Goal: Task Accomplishment & Management: Use online tool/utility

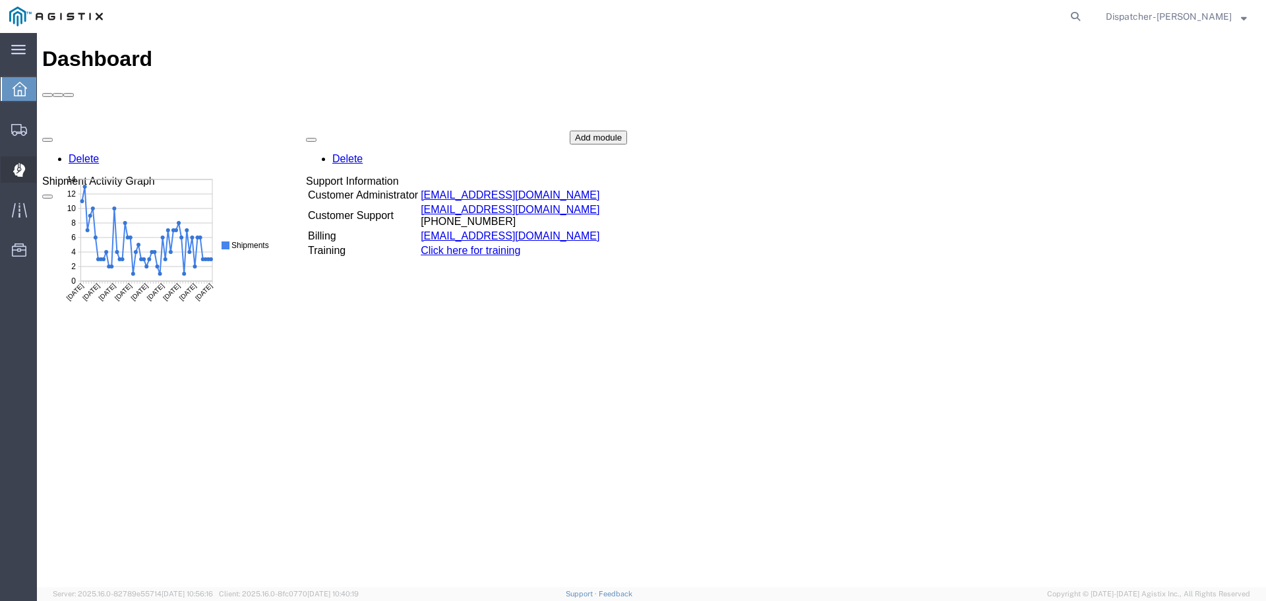
click at [13, 164] on icon at bounding box center [19, 170] width 13 height 14
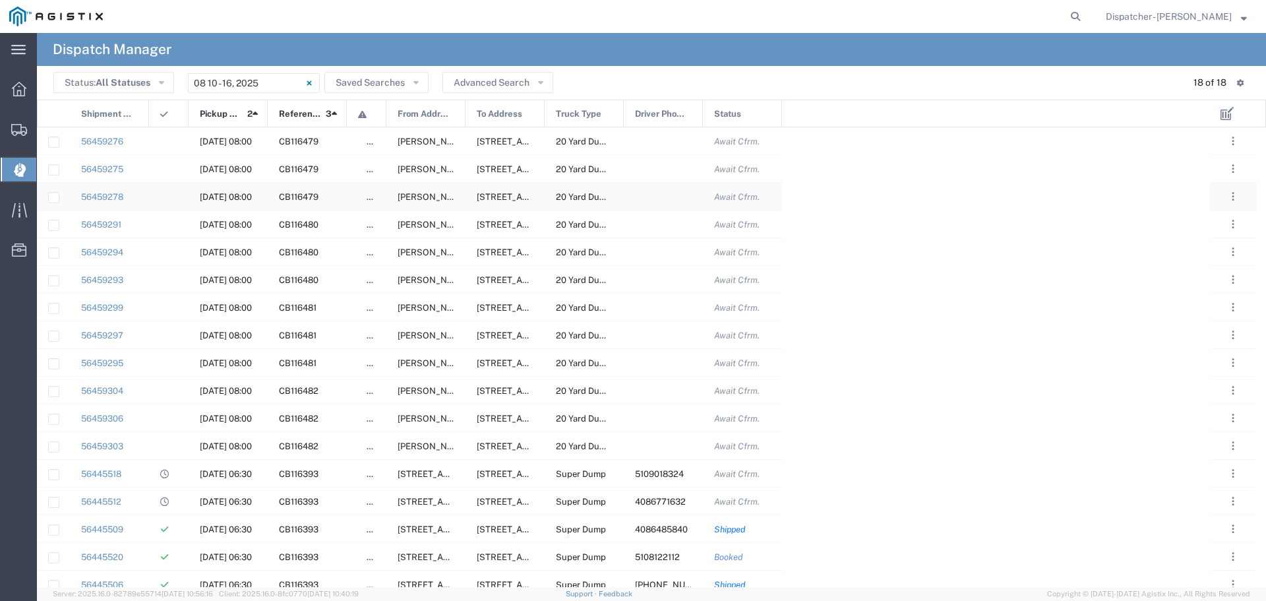
click at [664, 196] on div at bounding box center [663, 196] width 79 height 27
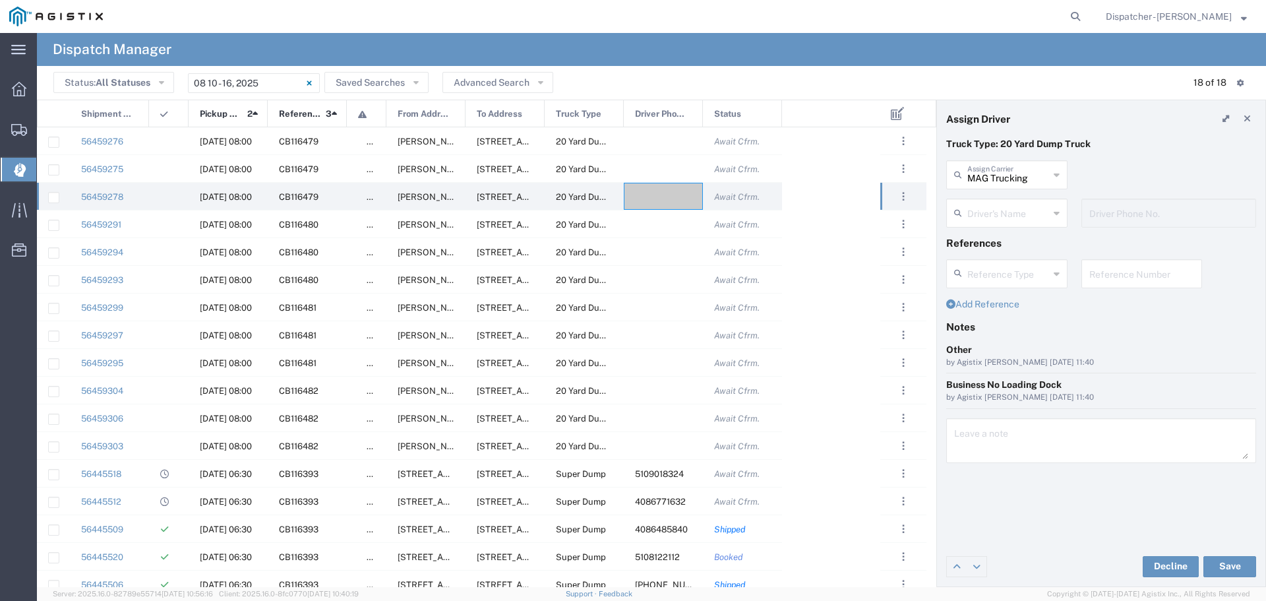
click at [1057, 211] on icon at bounding box center [1056, 212] width 6 height 21
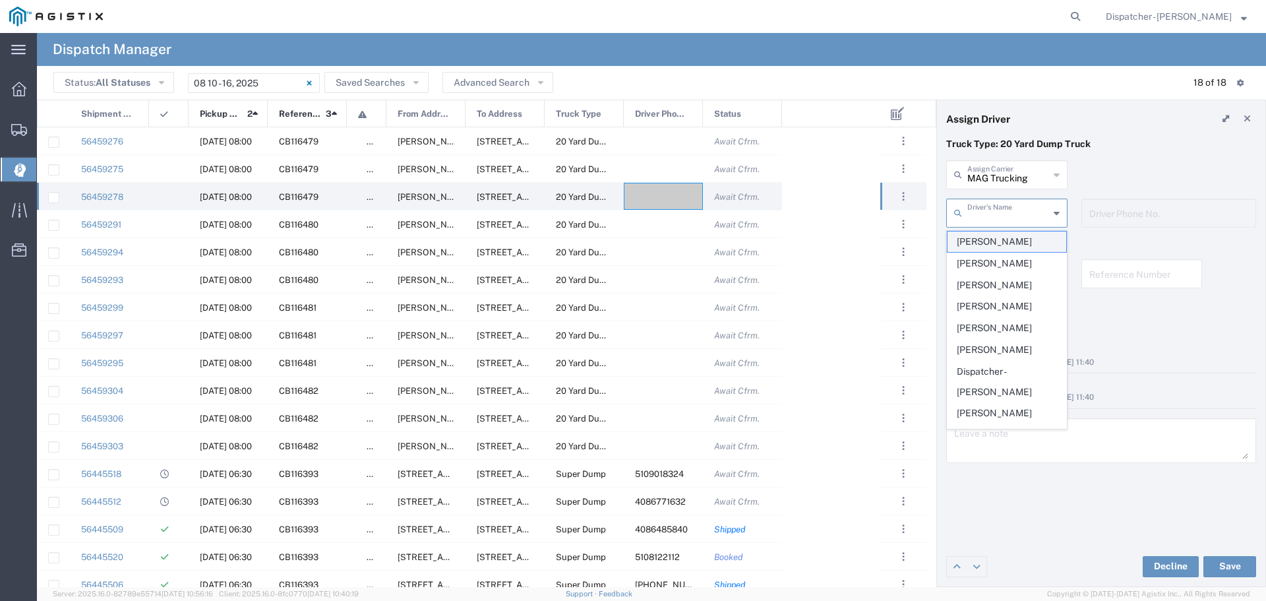
click at [1005, 237] on span "[PERSON_NAME]" at bounding box center [1006, 241] width 119 height 20
type input "[PERSON_NAME]"
type input "[PHONE_NUMBER]"
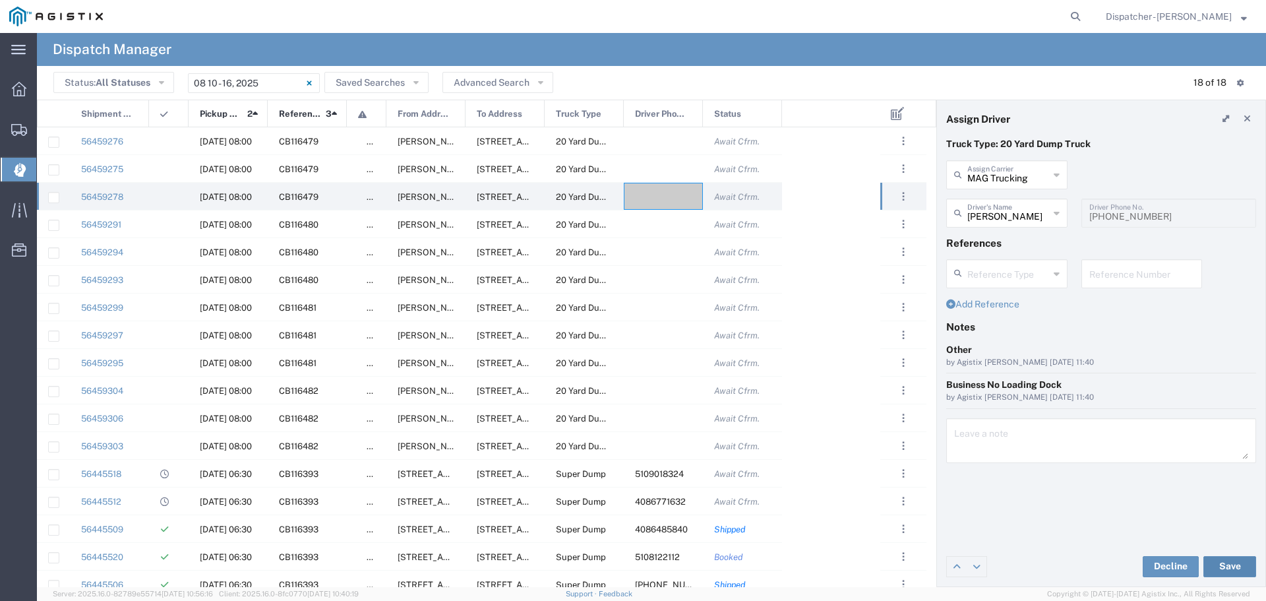
click at [1242, 565] on button "Save" at bounding box center [1229, 566] width 53 height 21
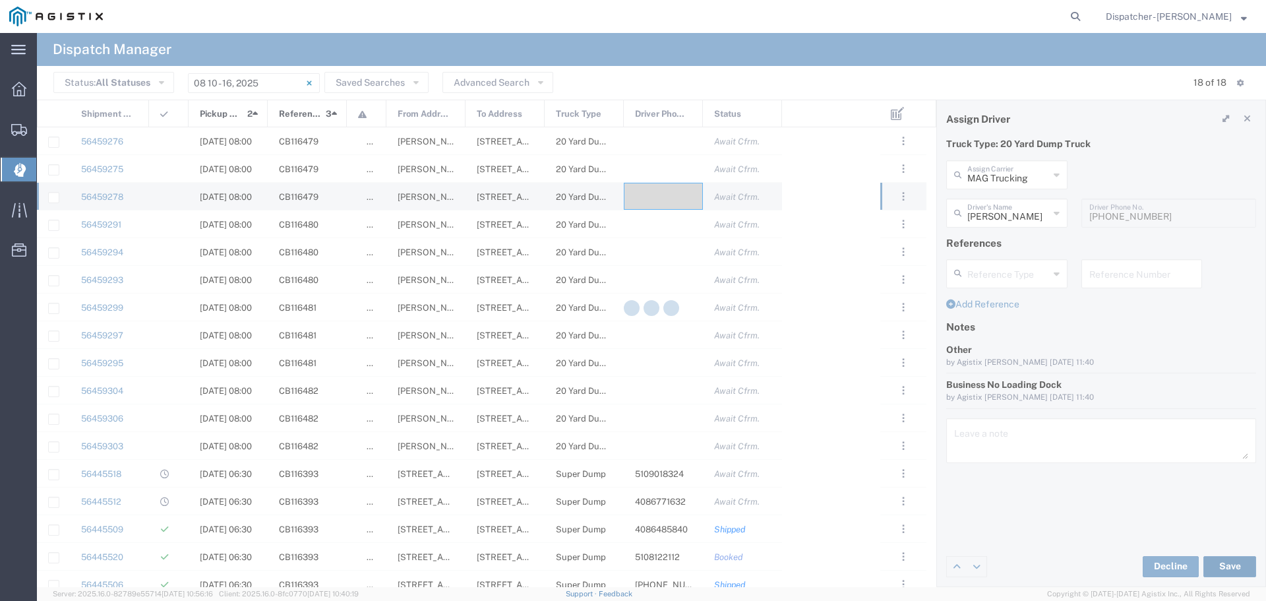
type input "[PERSON_NAME]"
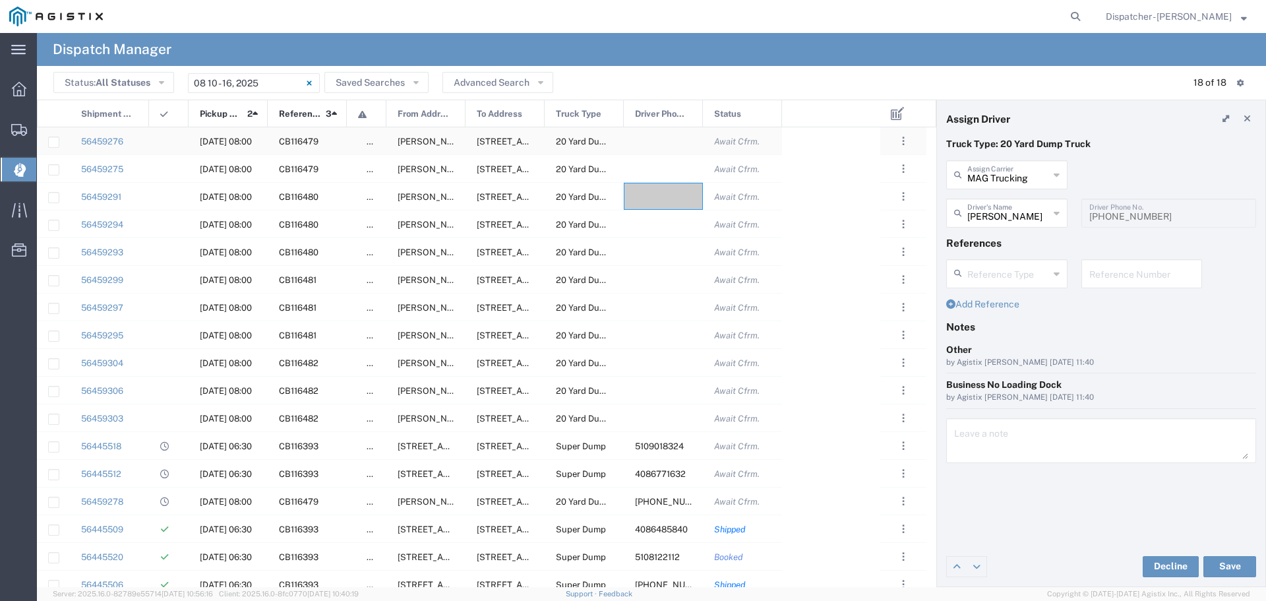
click at [670, 142] on div at bounding box center [663, 140] width 79 height 27
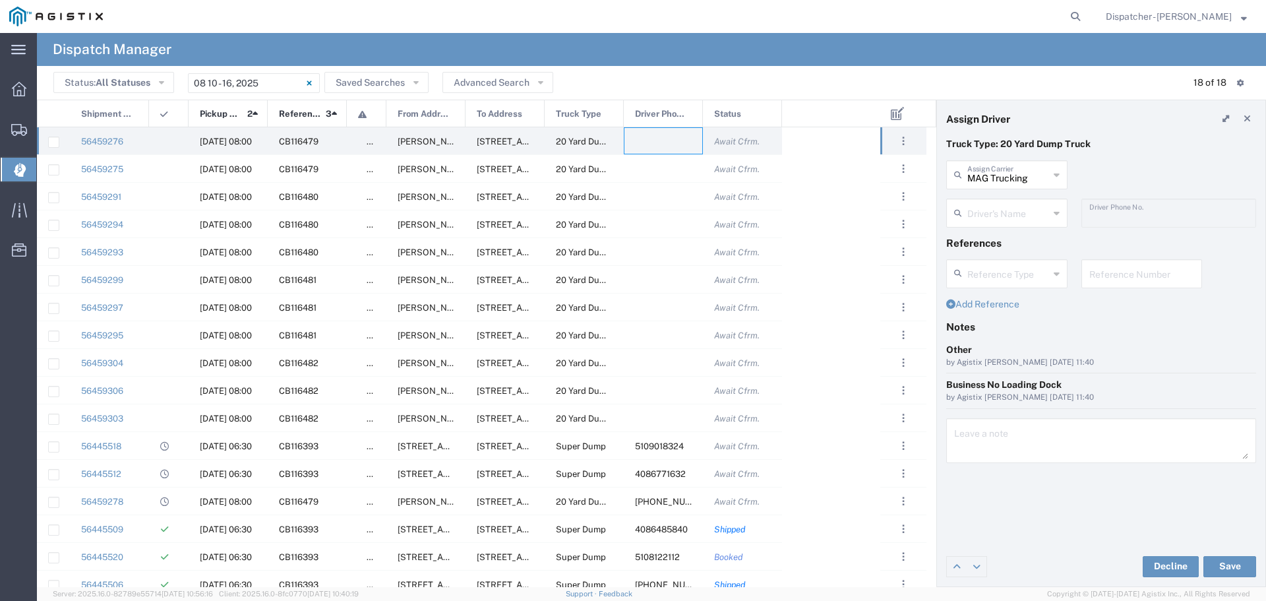
click at [1055, 213] on icon at bounding box center [1056, 212] width 6 height 21
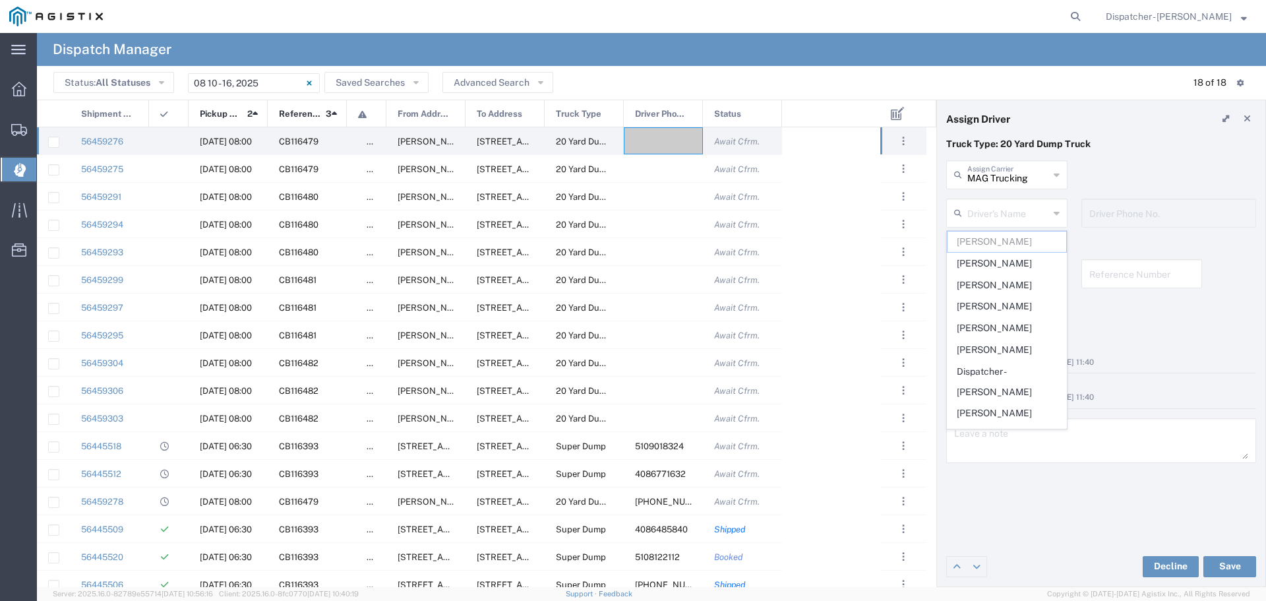
click at [1053, 167] on icon at bounding box center [1056, 174] width 6 height 21
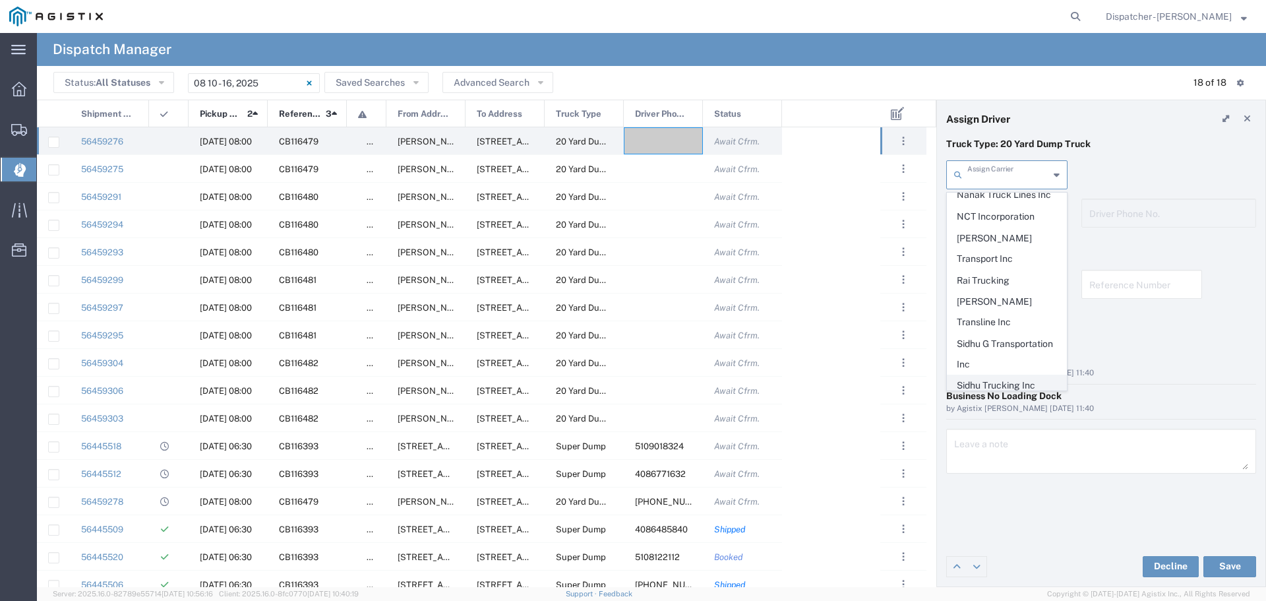
scroll to position [607, 0]
click at [980, 327] on span "Sidhu G Transportation Inc" at bounding box center [1006, 347] width 119 height 41
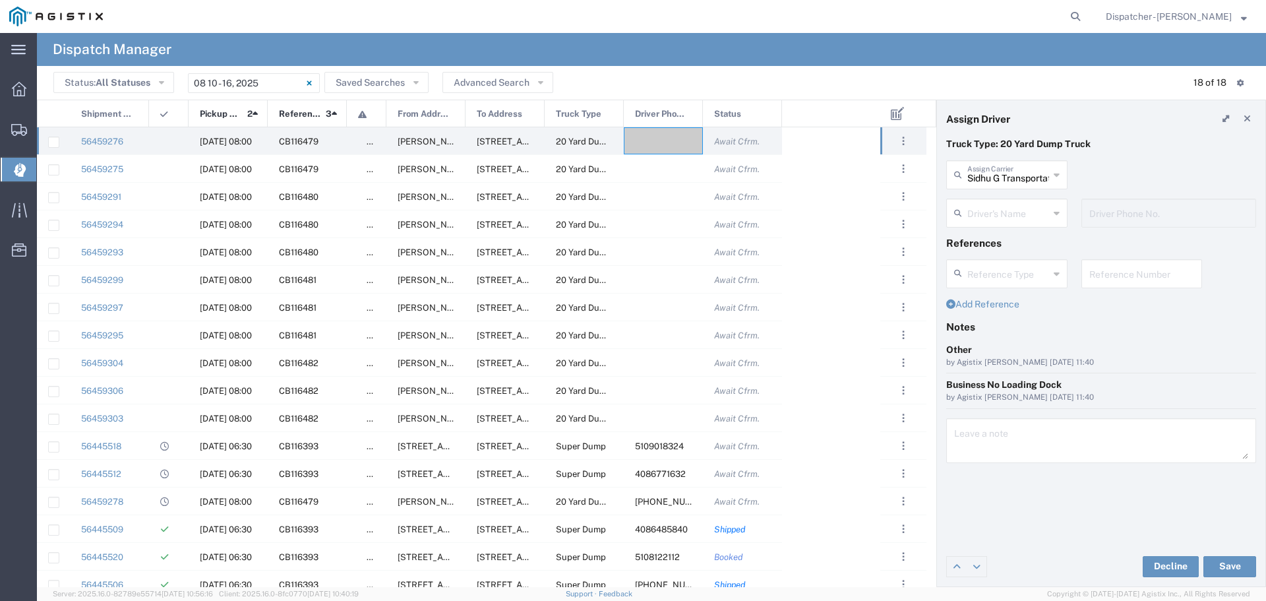
click at [1052, 208] on div "Driver's Name" at bounding box center [1006, 212] width 121 height 29
click at [1054, 183] on icon at bounding box center [1056, 174] width 6 height 21
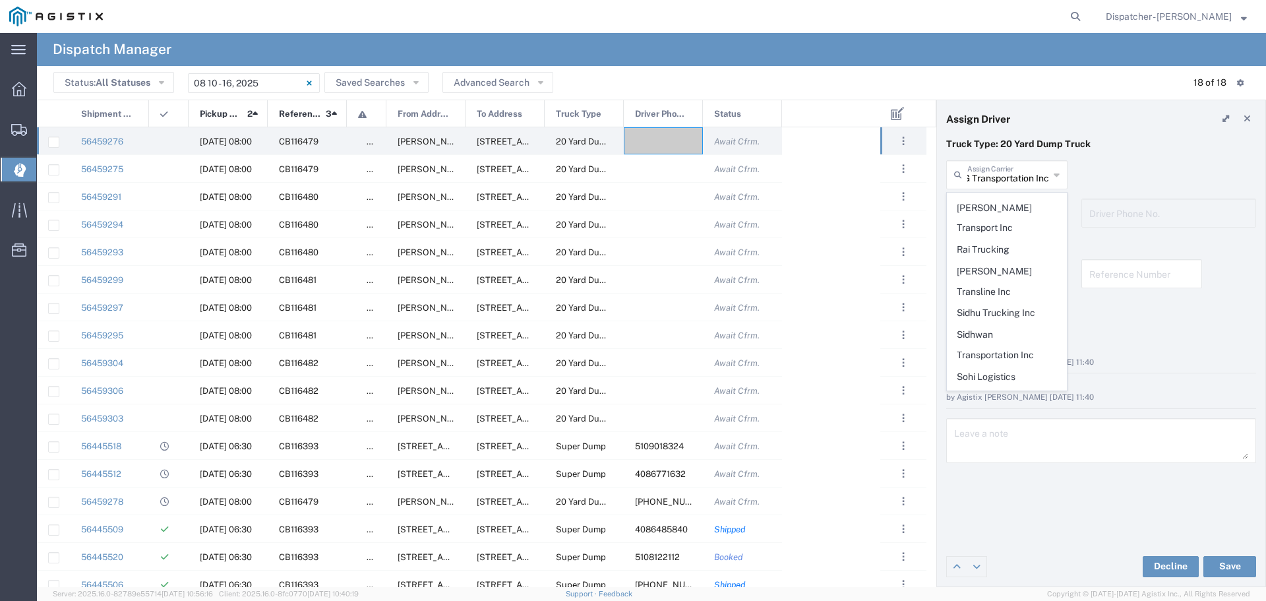
scroll to position [0, 0]
click at [990, 303] on span "Sidhu Trucking Inc" at bounding box center [1006, 313] width 119 height 20
type input "Sidhu Trucking Inc"
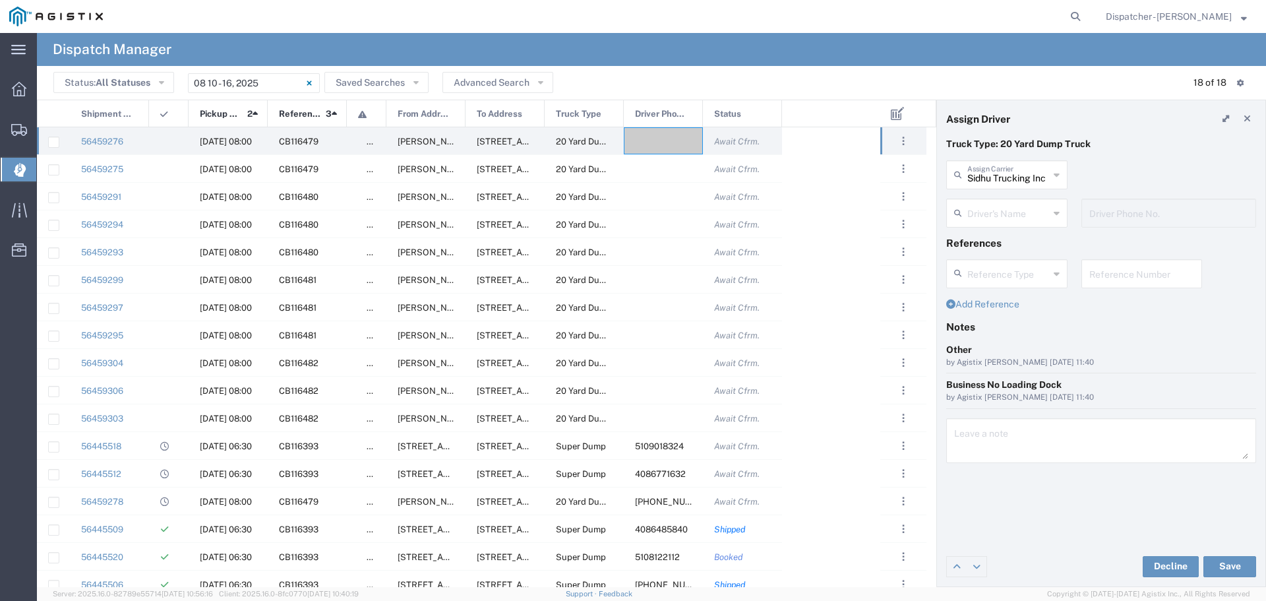
click at [1057, 210] on icon at bounding box center [1056, 212] width 6 height 21
click at [993, 241] on span "[PERSON_NAME]" at bounding box center [1006, 241] width 119 height 20
type input "[PERSON_NAME]"
type input "[PHONE_NUMBER]"
click at [1220, 571] on button "Save" at bounding box center [1229, 566] width 53 height 21
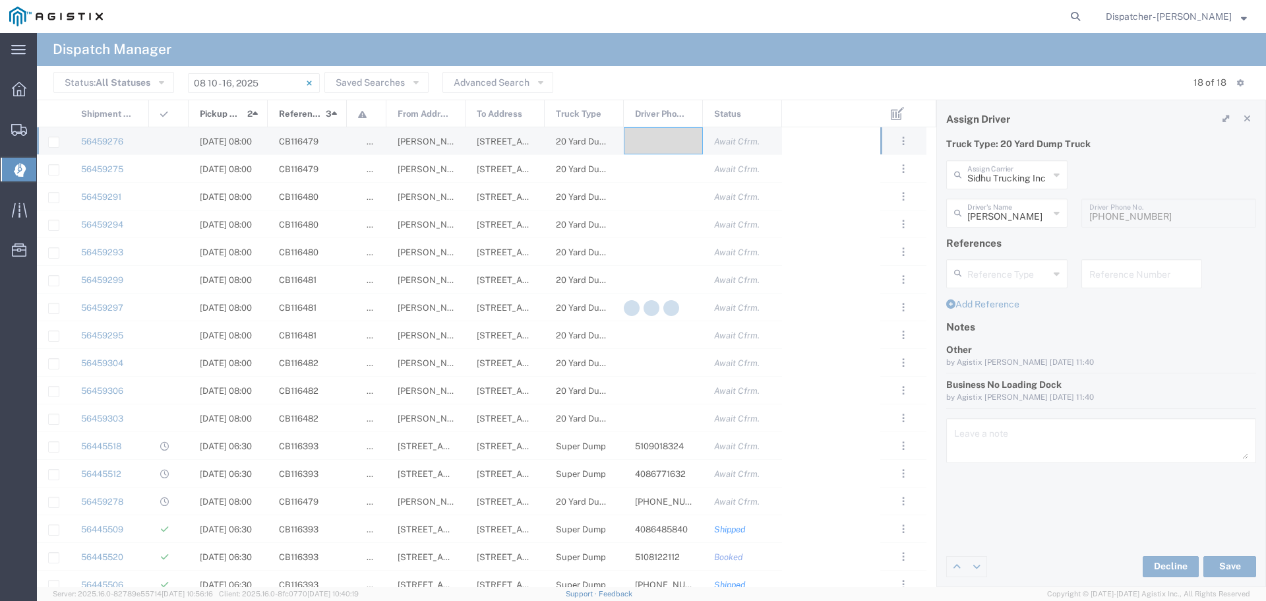
type input "[PERSON_NAME]"
type input "Sidhu Trucking Inc"
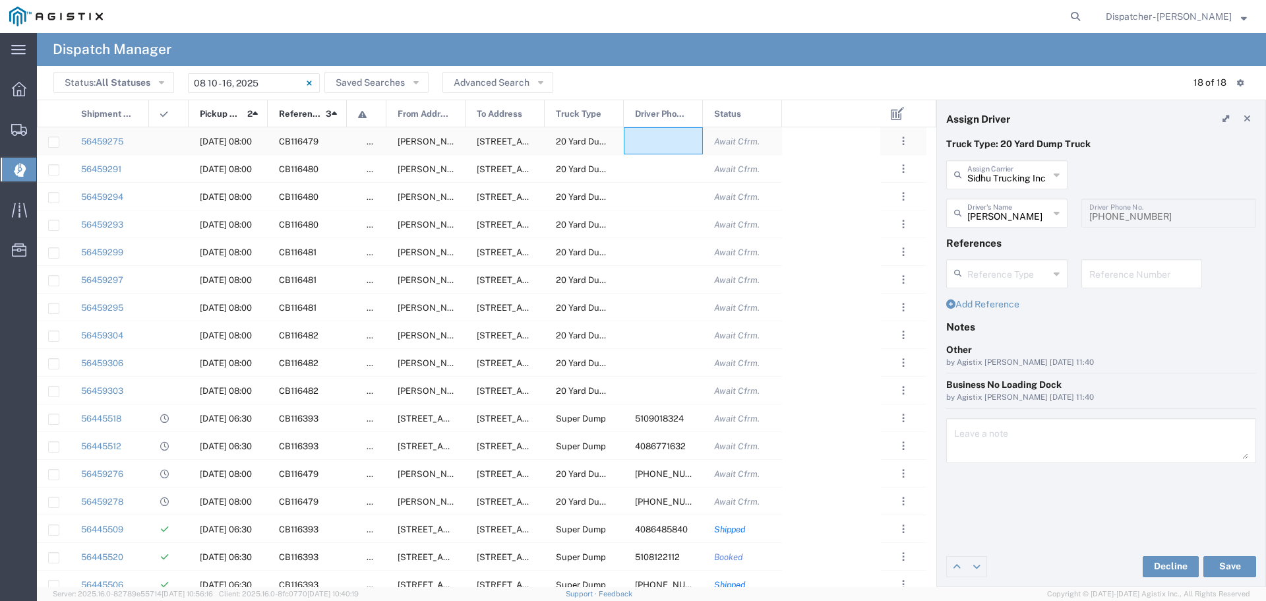
click at [661, 142] on div at bounding box center [663, 140] width 79 height 27
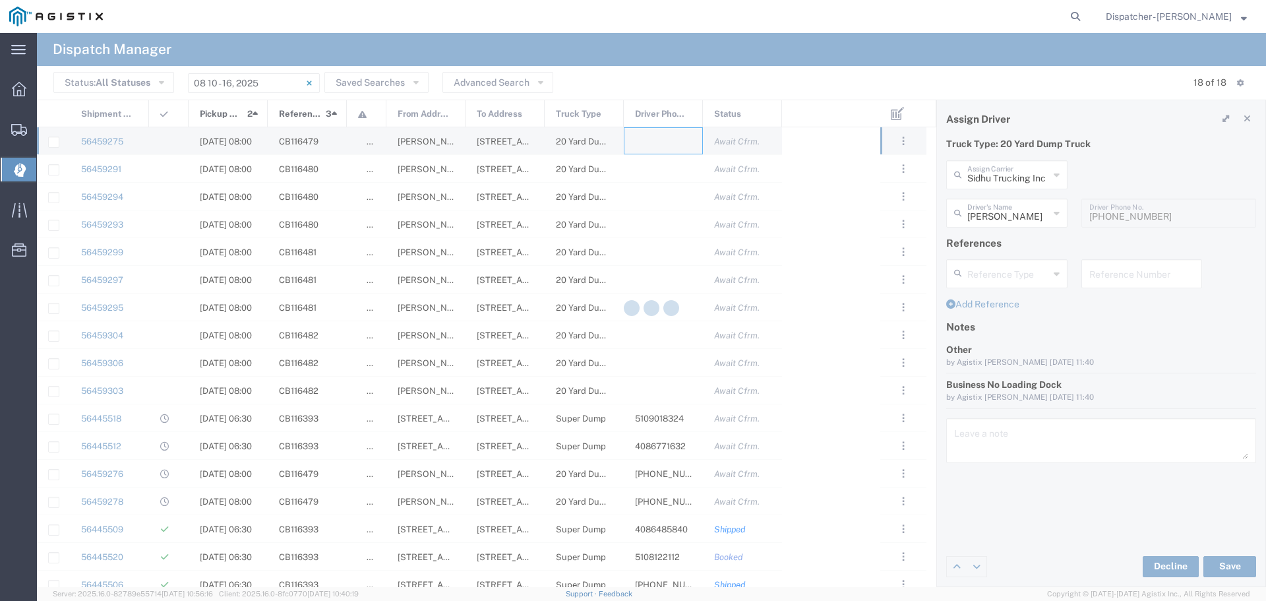
type input "MAG Trucking"
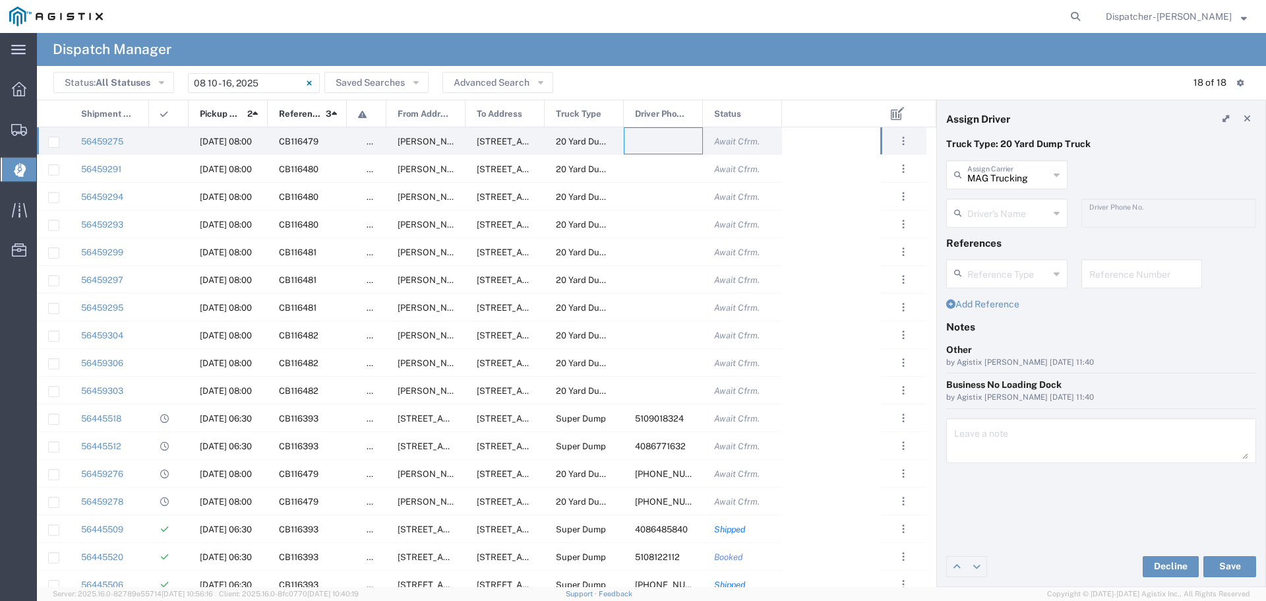
click at [1056, 211] on icon at bounding box center [1056, 212] width 6 height 21
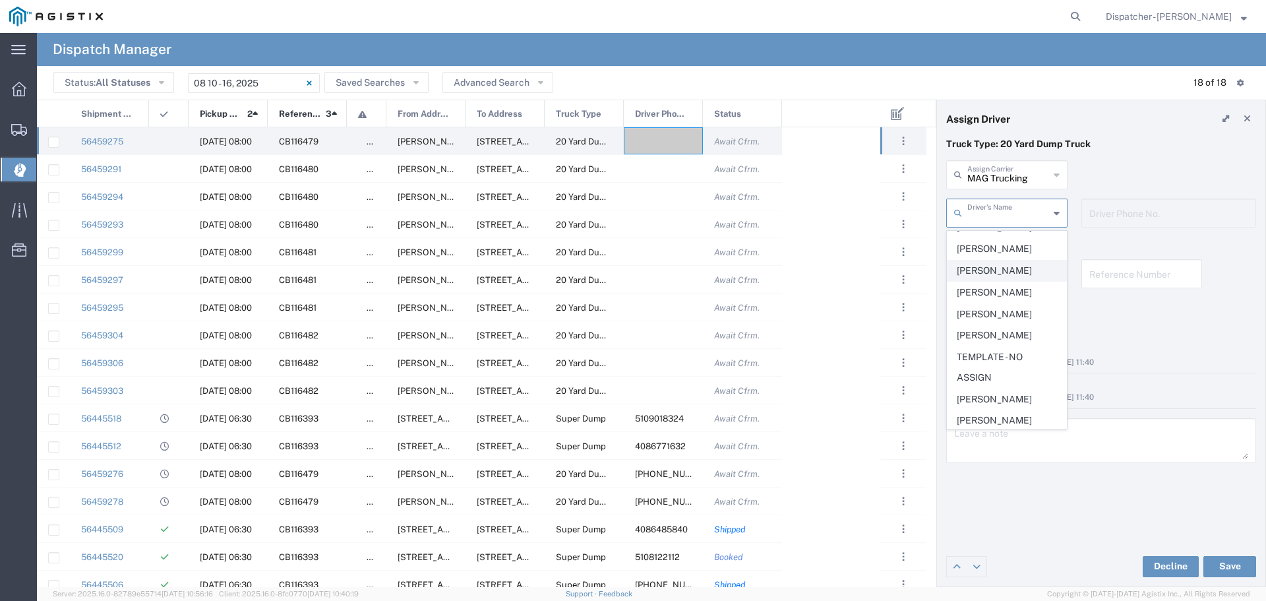
scroll to position [614, 0]
click at [998, 262] on span "[PERSON_NAME]" at bounding box center [1006, 252] width 119 height 20
type input "[PERSON_NAME]"
type input "5107507011"
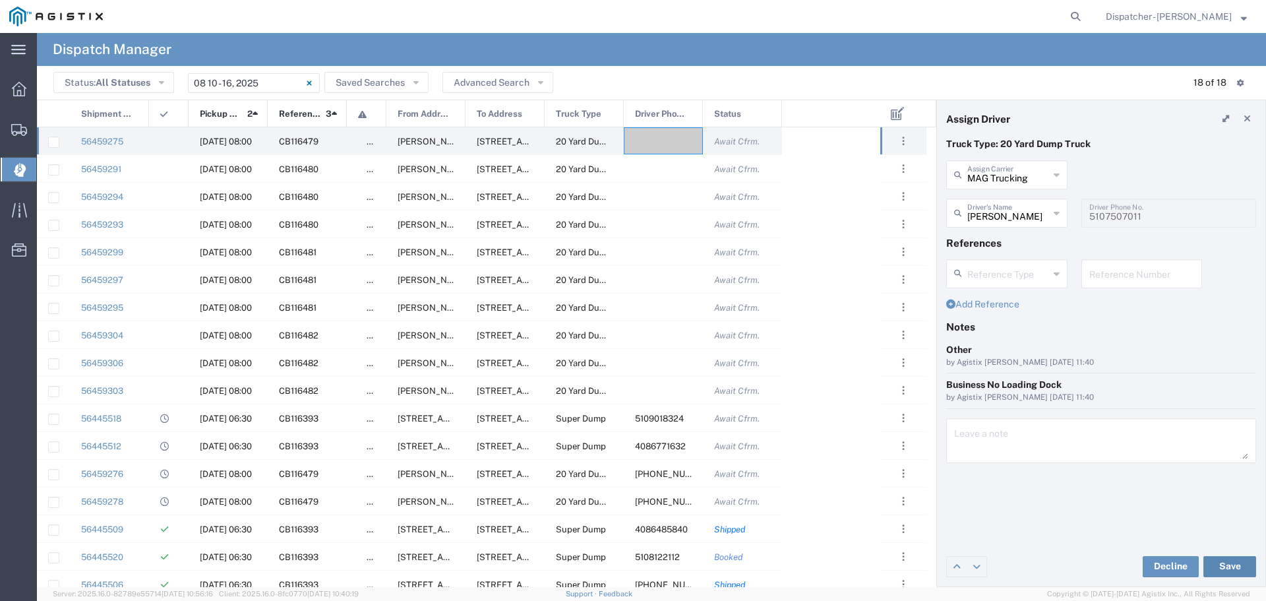
click at [1229, 562] on button "Save" at bounding box center [1229, 566] width 53 height 21
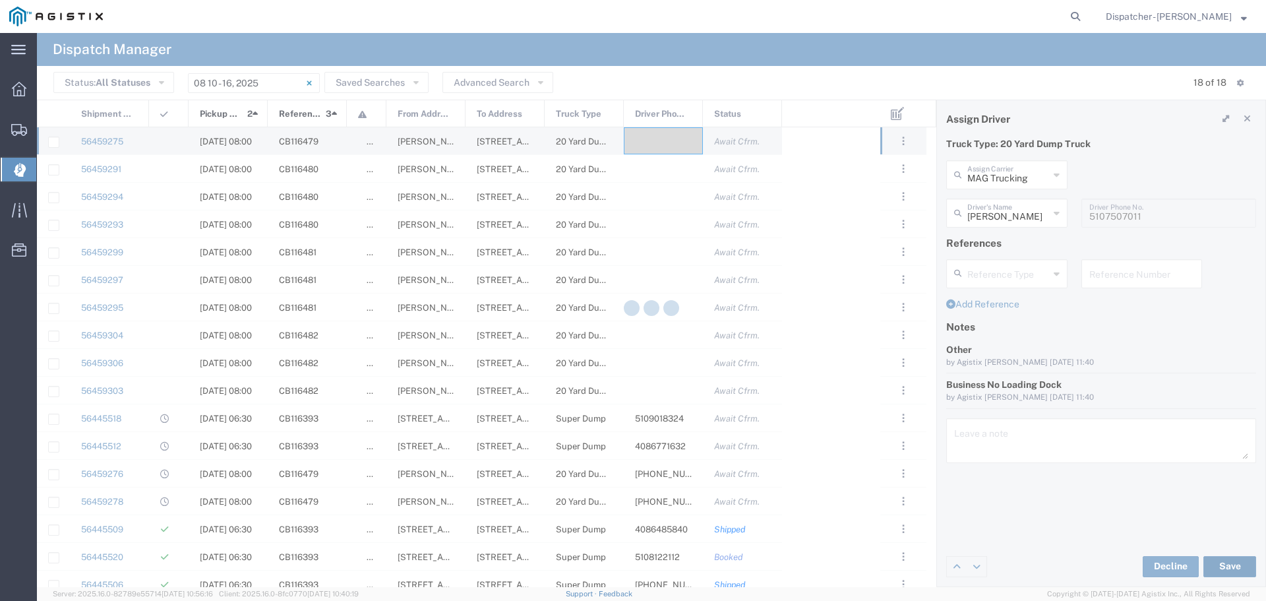
type input "[PERSON_NAME]"
